Goal: Navigation & Orientation: Understand site structure

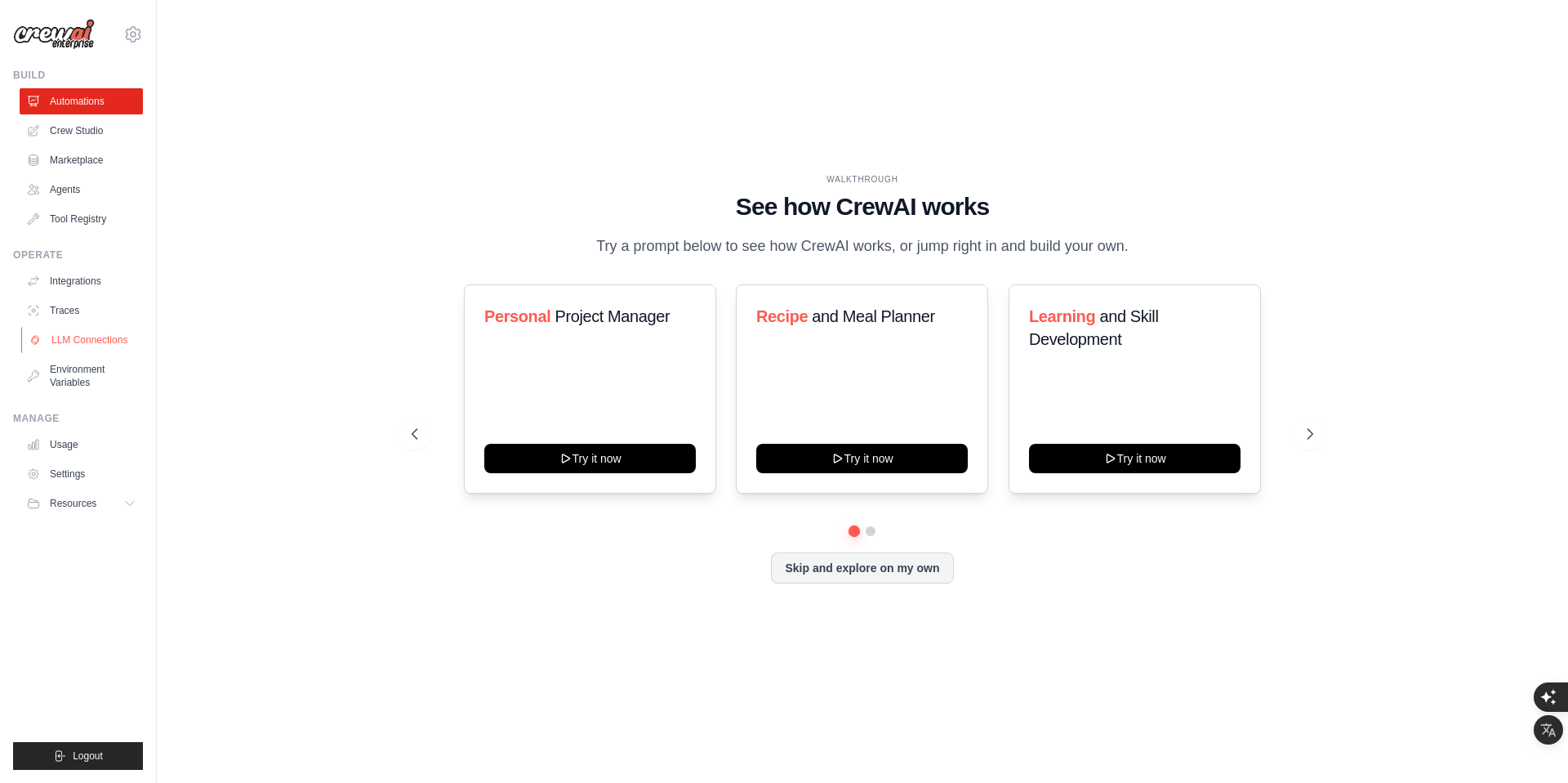
click at [77, 345] on link "LLM Connections" at bounding box center [82, 339] width 123 height 26
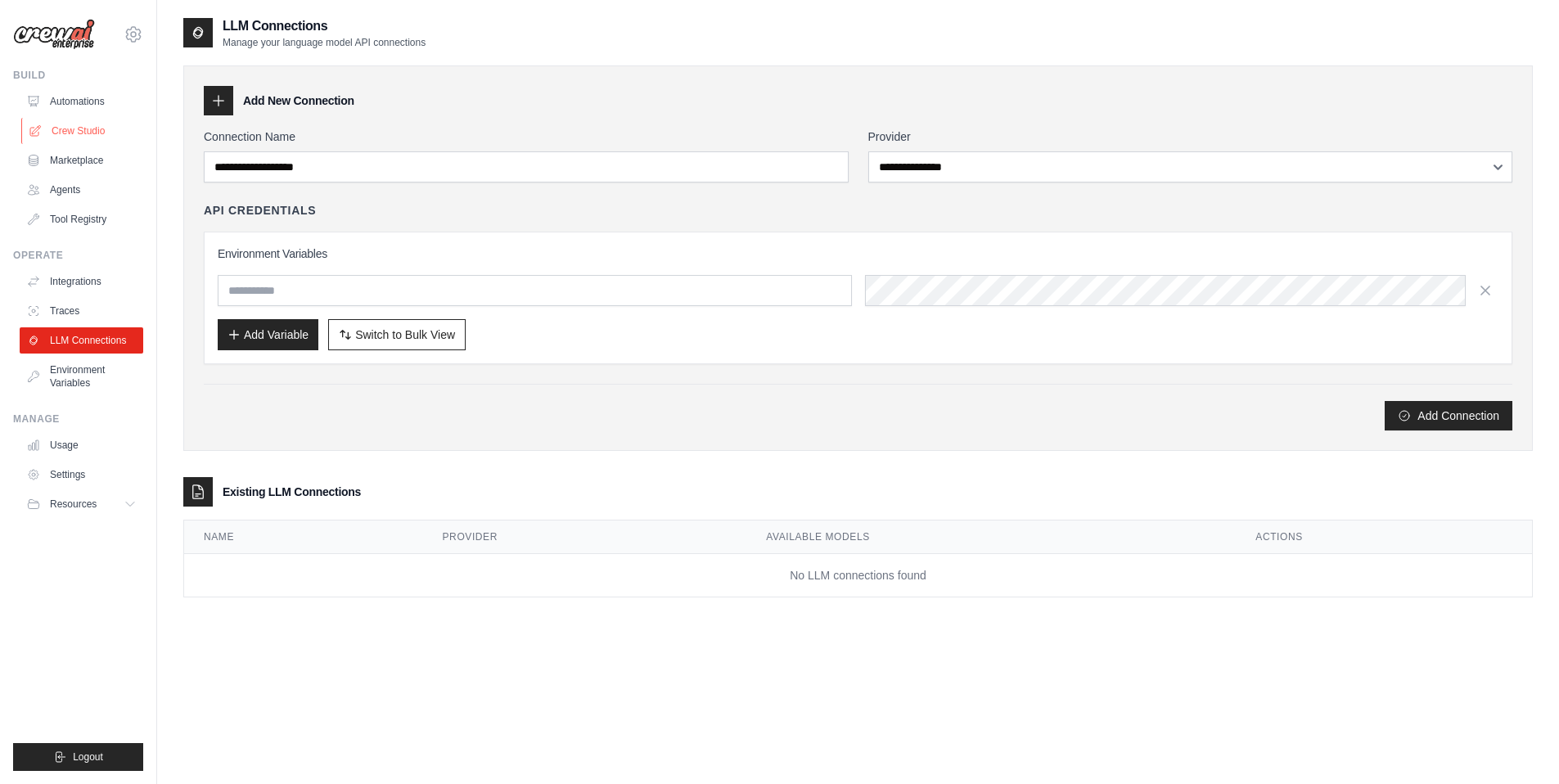
click at [107, 138] on link "Crew Studio" at bounding box center [82, 130] width 123 height 26
click at [92, 120] on link "Crew Studio" at bounding box center [82, 130] width 123 height 26
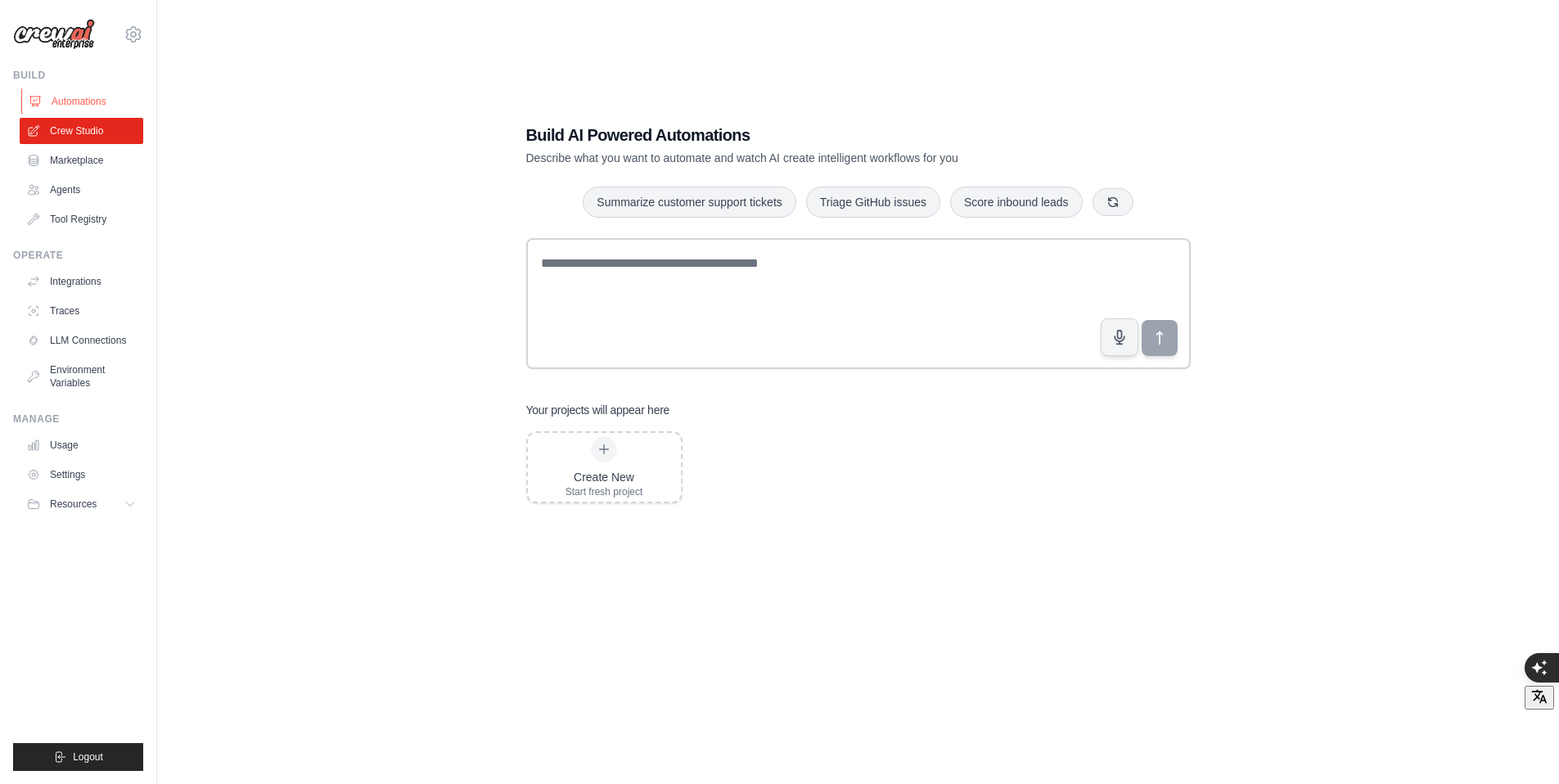
click at [88, 103] on link "Automations" at bounding box center [82, 101] width 123 height 26
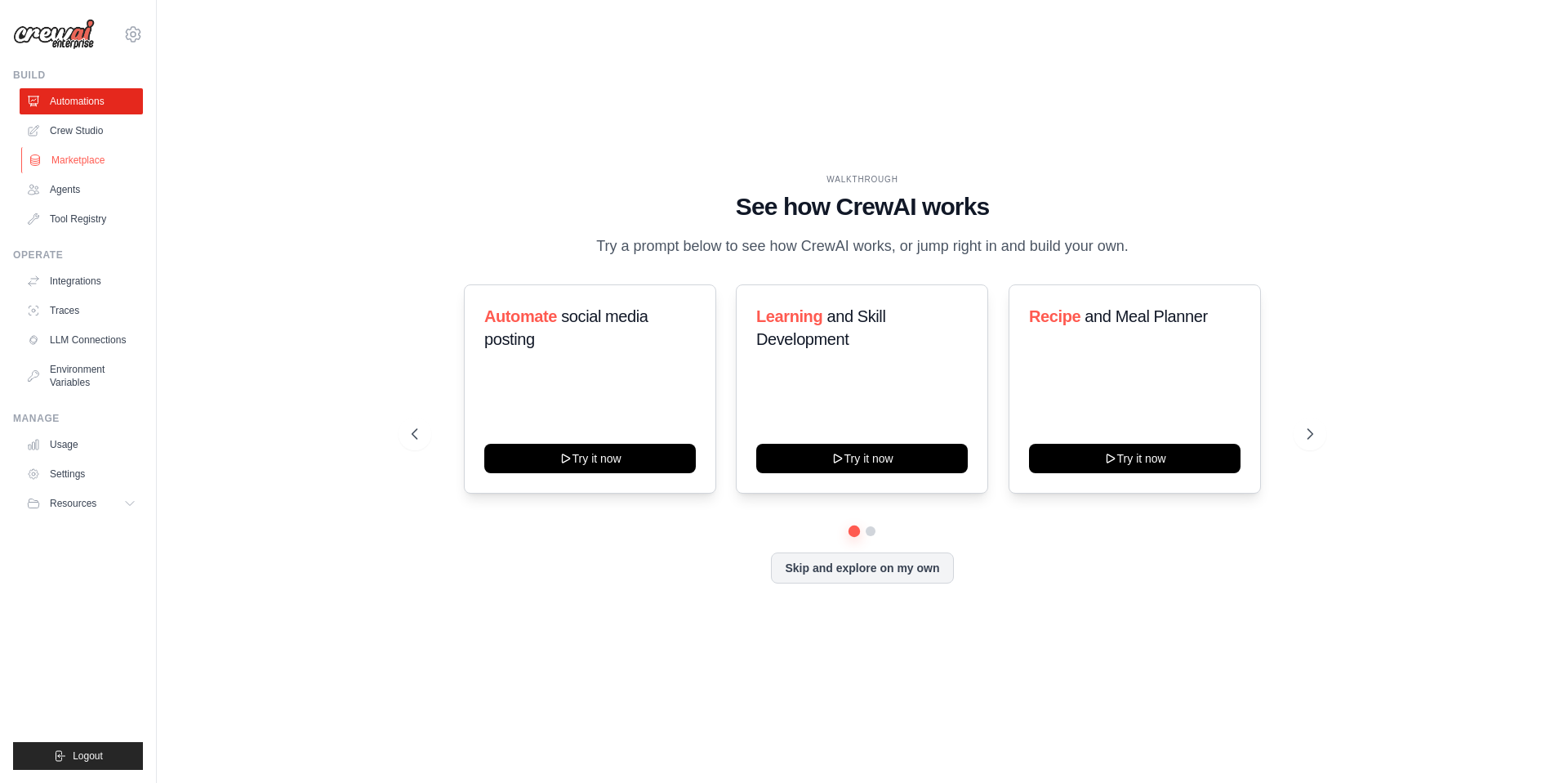
click at [84, 156] on link "Marketplace" at bounding box center [82, 160] width 123 height 26
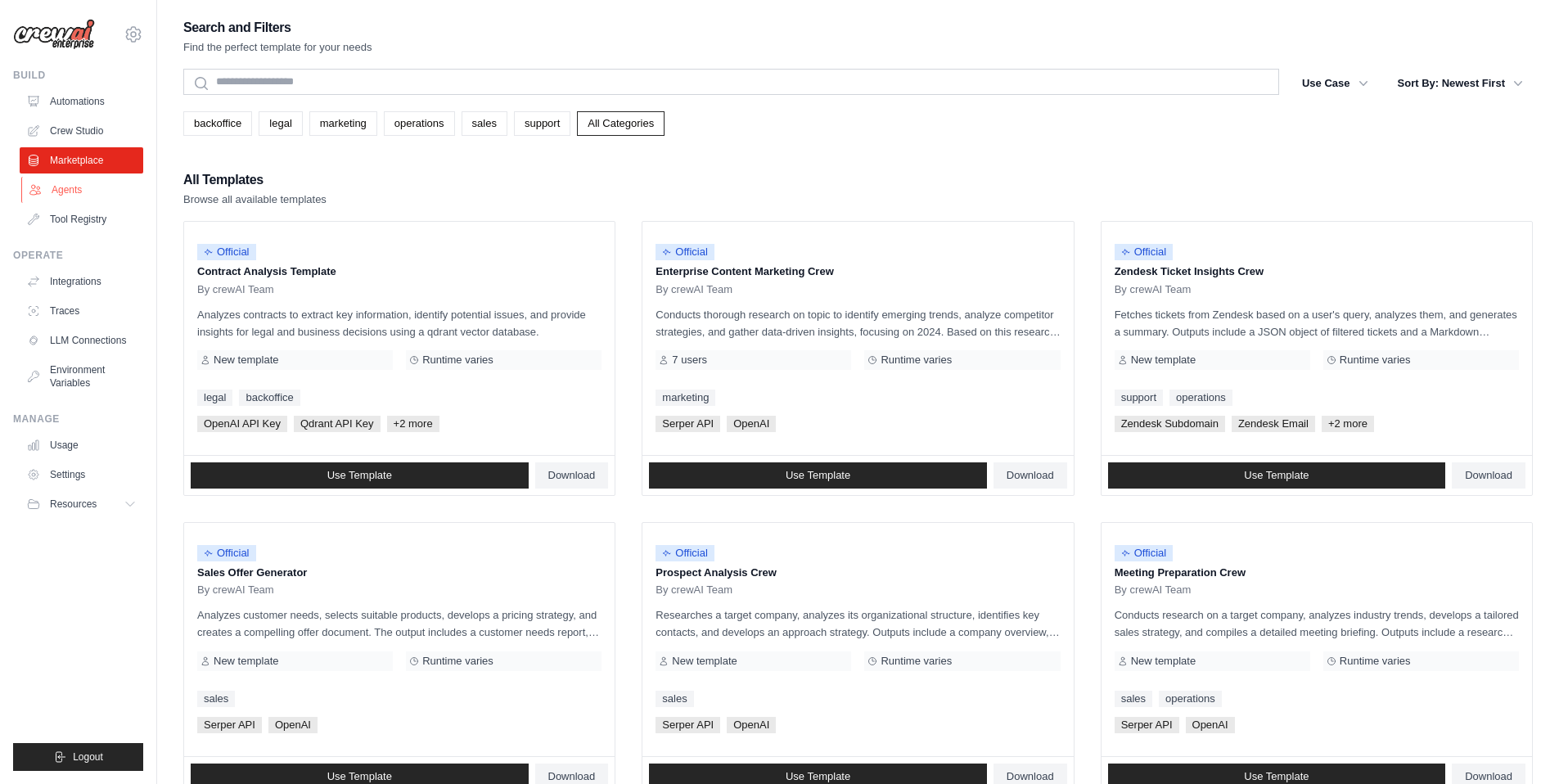
click at [91, 186] on link "Agents" at bounding box center [82, 190] width 123 height 26
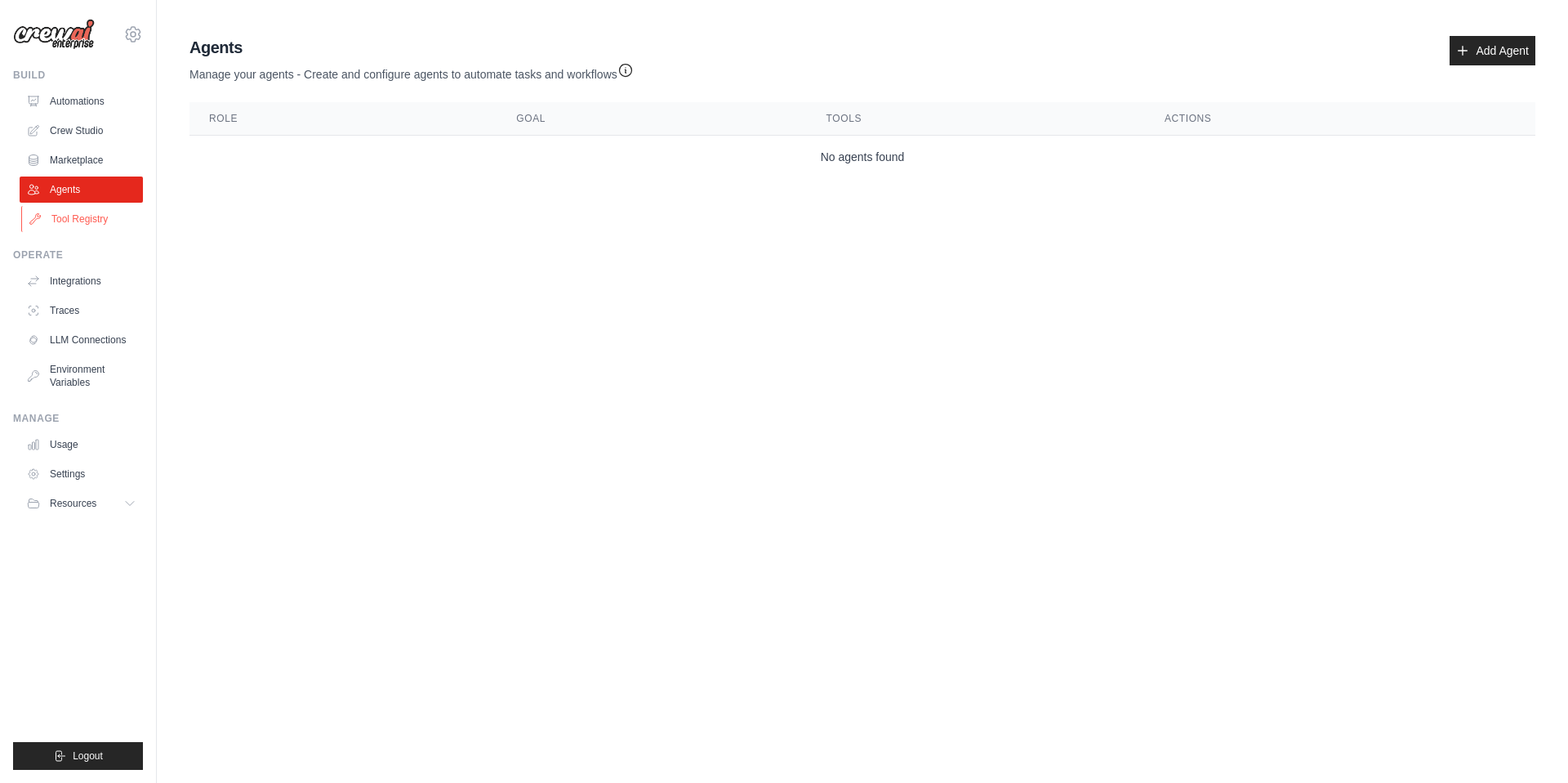
click at [85, 229] on link "Tool Registry" at bounding box center [82, 219] width 123 height 26
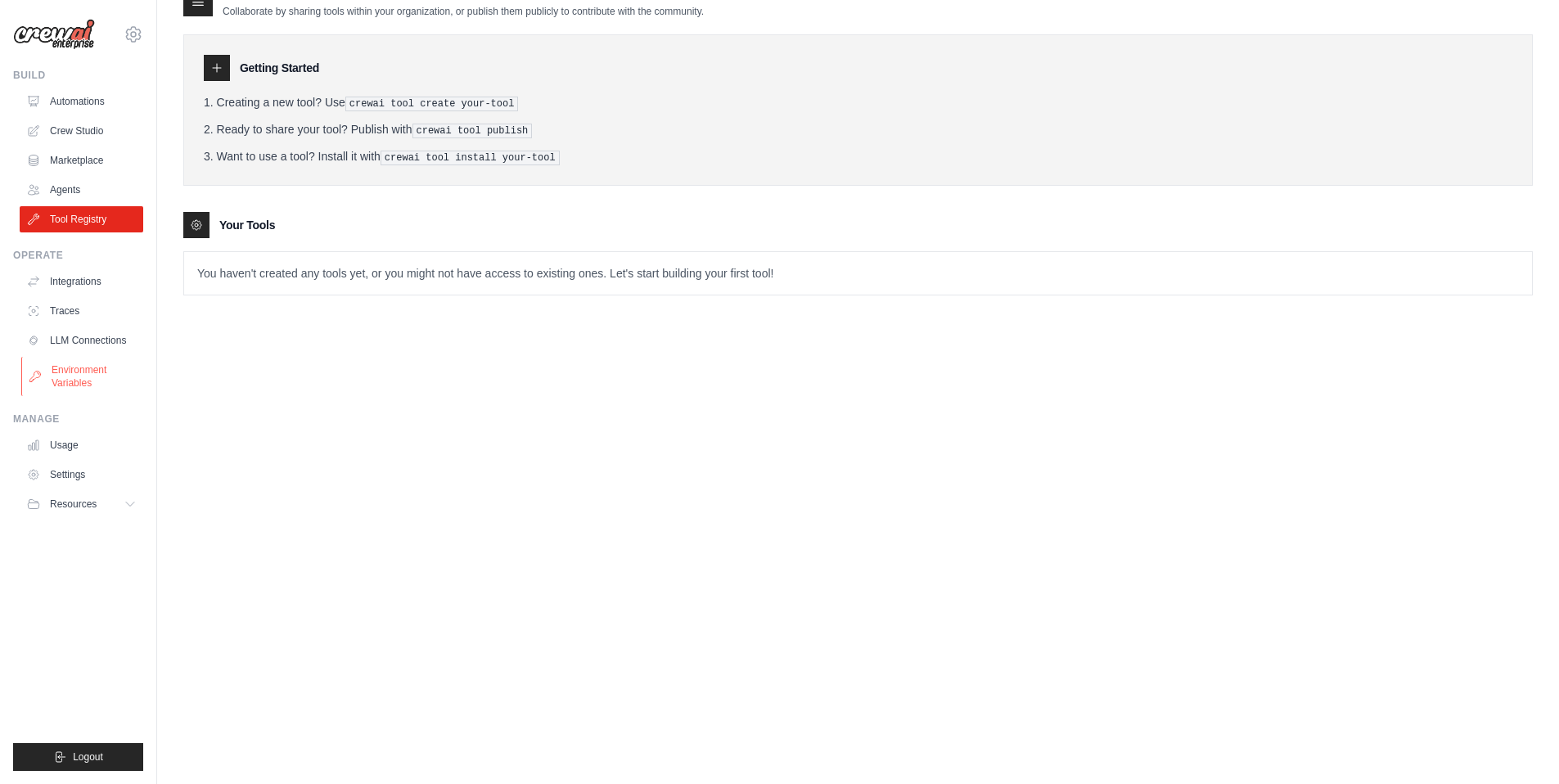
scroll to position [33, 0]
click at [94, 367] on link "Environment Variables" at bounding box center [82, 376] width 123 height 39
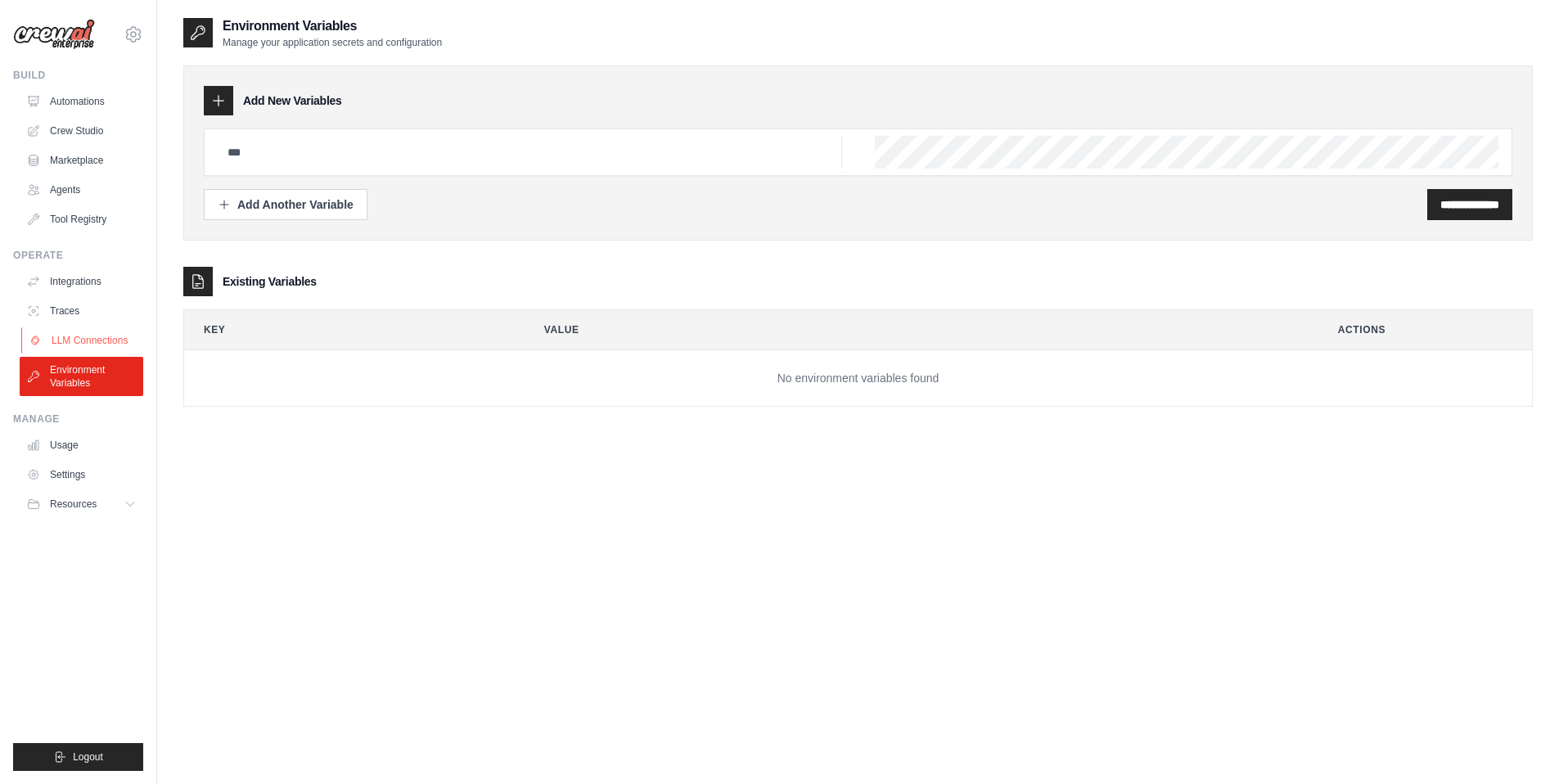
click at [101, 342] on link "LLM Connections" at bounding box center [82, 340] width 123 height 26
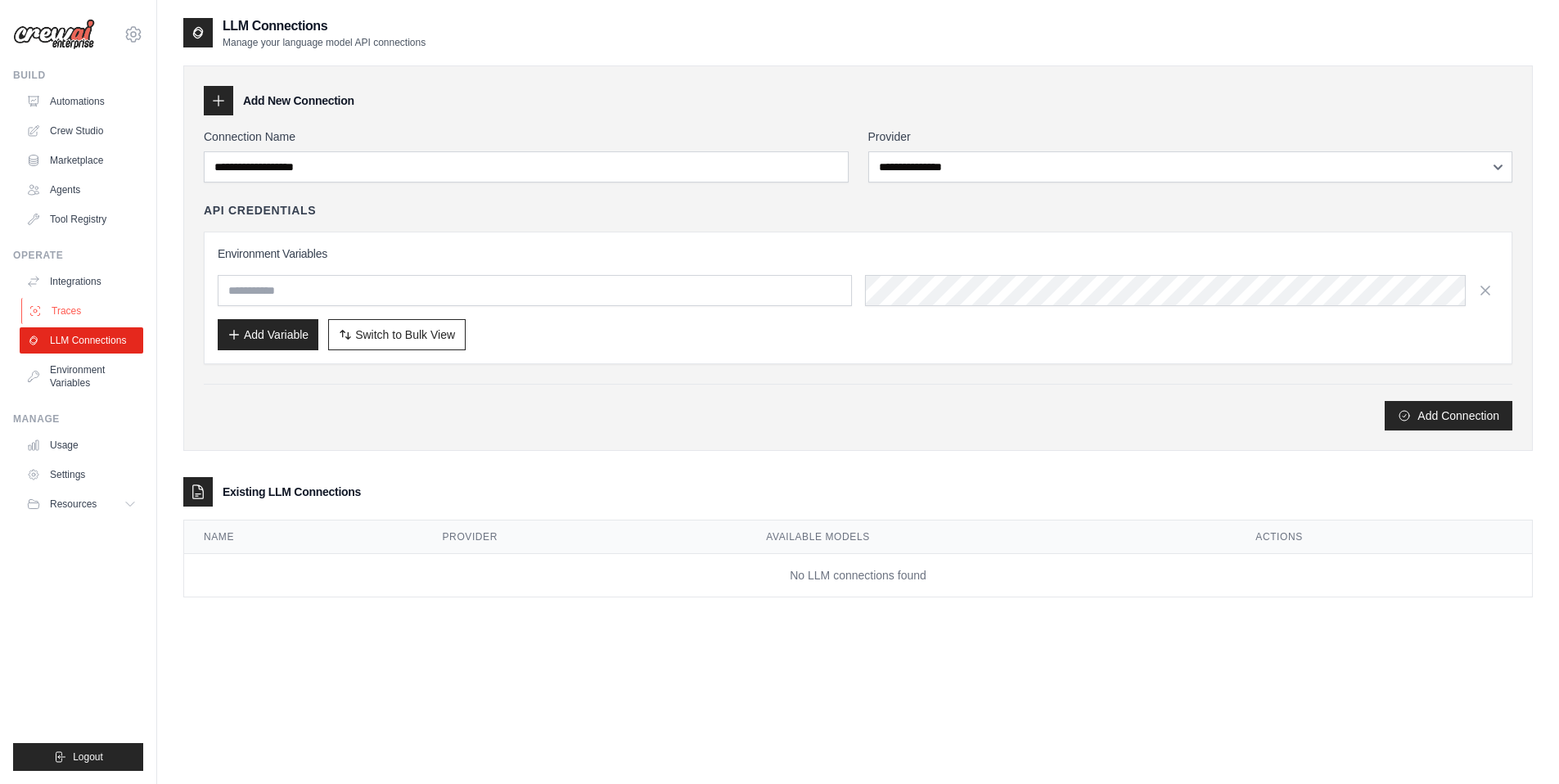
click at [65, 306] on link "Traces" at bounding box center [82, 310] width 123 height 26
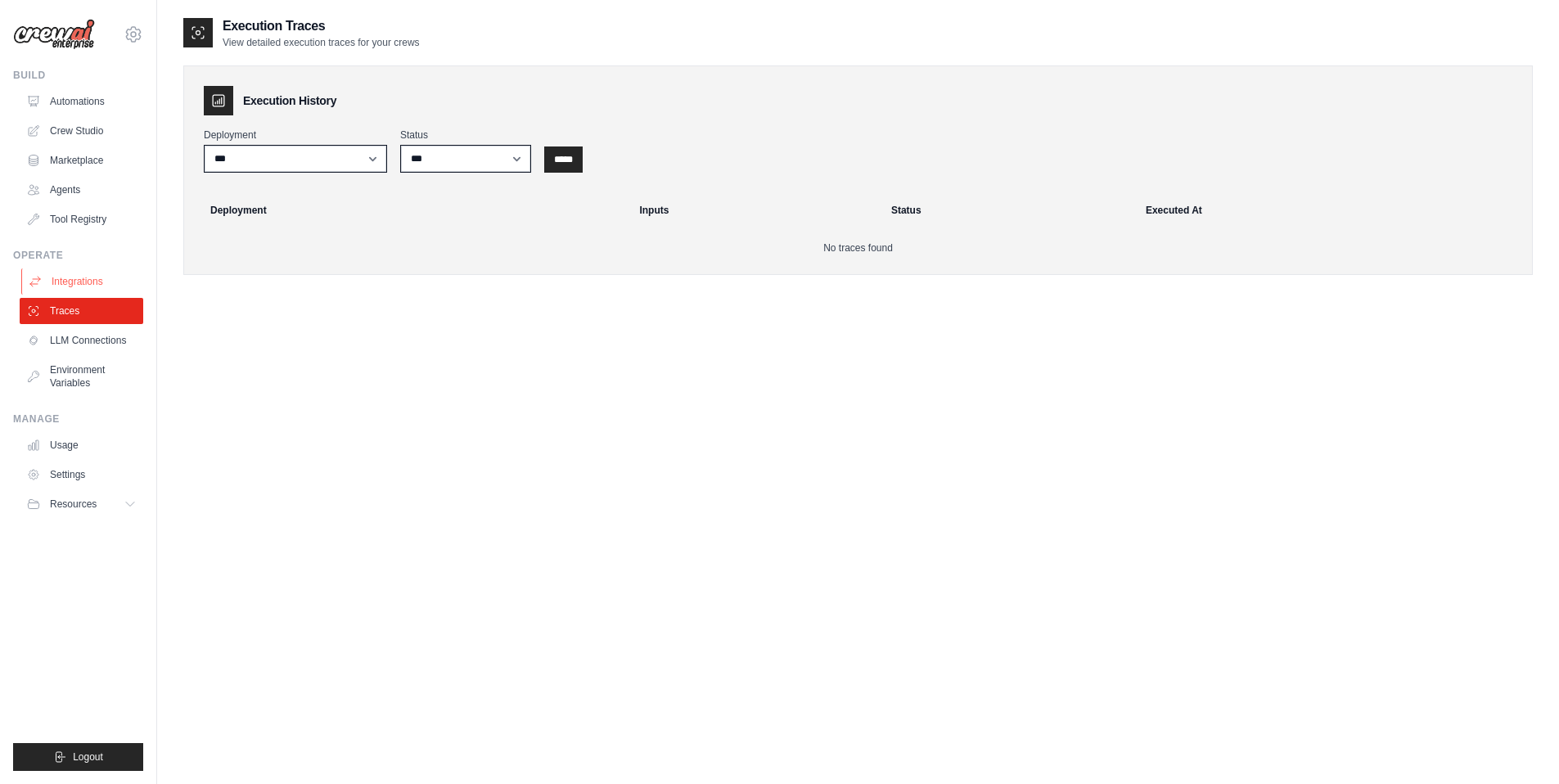
click at [71, 283] on link "Integrations" at bounding box center [82, 281] width 123 height 26
